Goal: Task Accomplishment & Management: Manage account settings

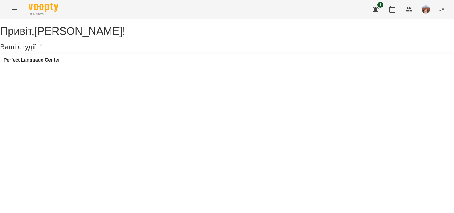
click at [23, 66] on div "Perfect Language Center" at bounding box center [32, 61] width 56 height 9
click at [26, 63] on h3 "Perfect Language Center" at bounding box center [32, 59] width 56 height 5
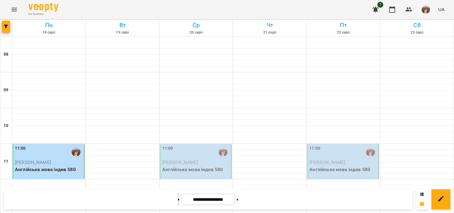
click at [177, 197] on button at bounding box center [177, 198] width 1 height 13
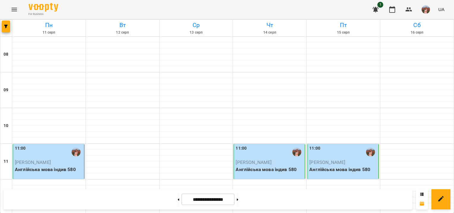
scroll to position [123, 0]
click at [238, 200] on button at bounding box center [237, 198] width 1 height 13
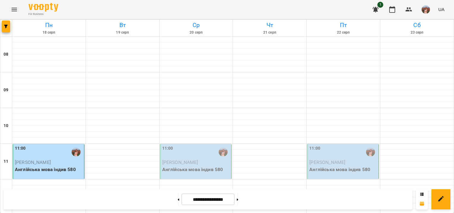
scroll to position [272, 0]
click at [177, 201] on button at bounding box center [177, 198] width 1 height 13
type input "**********"
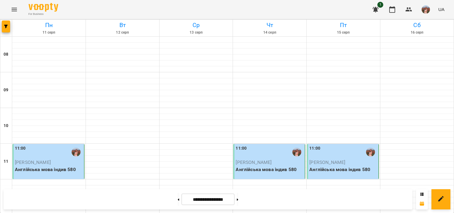
scroll to position [361, 0]
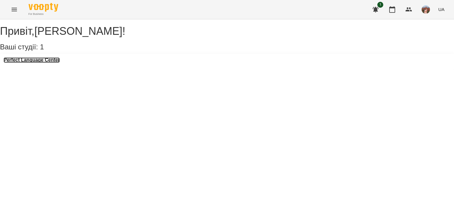
click at [40, 63] on h3 "Perfect Language Center" at bounding box center [32, 59] width 56 height 5
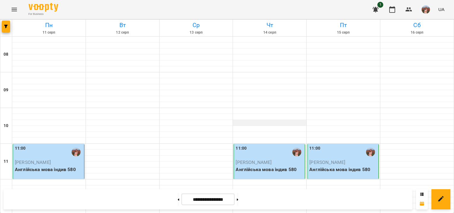
scroll to position [416, 0]
click at [238, 199] on icon at bounding box center [237, 199] width 1 height 2
type input "**********"
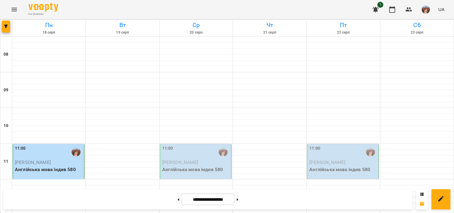
scroll to position [361, 0]
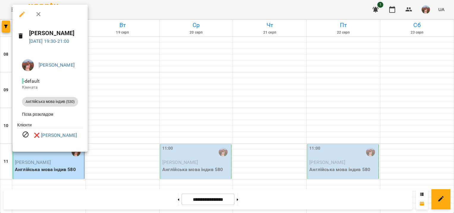
click at [128, 139] on div at bounding box center [227, 106] width 454 height 213
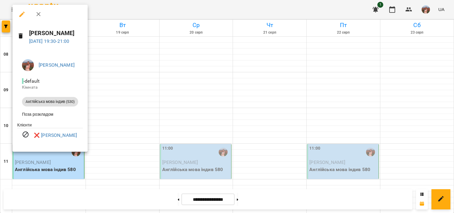
click at [157, 129] on div at bounding box center [227, 106] width 454 height 213
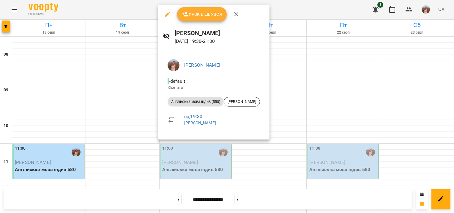
click at [189, 159] on div at bounding box center [227, 106] width 454 height 213
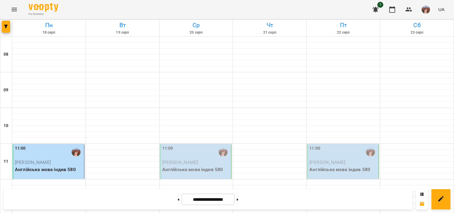
scroll to position [59, 0]
